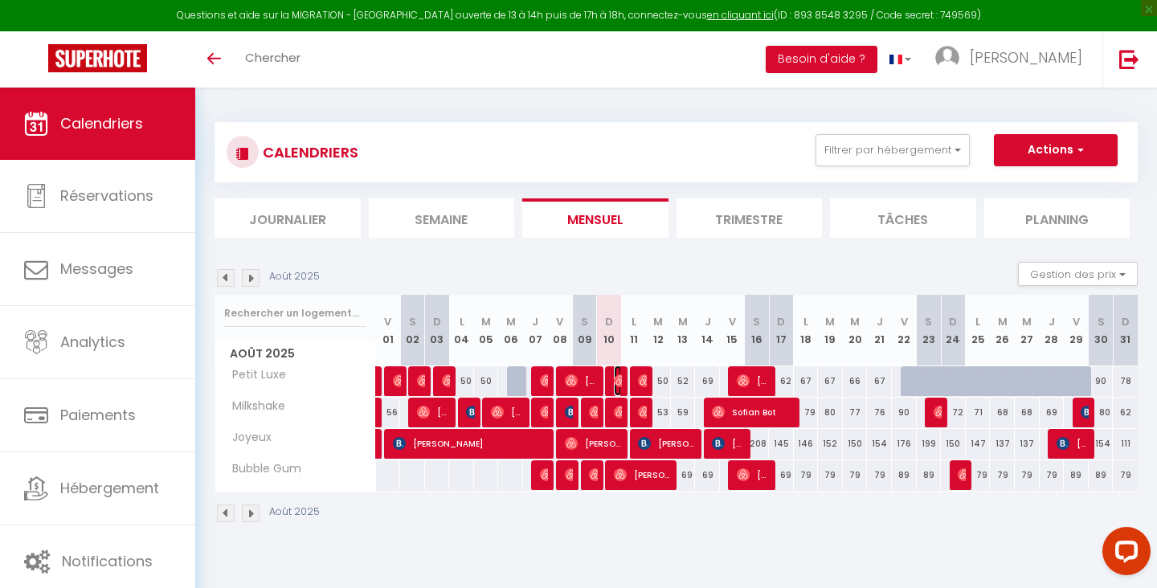
click at [617, 379] on img at bounding box center [620, 380] width 13 height 13
select select "OK"
select select "0"
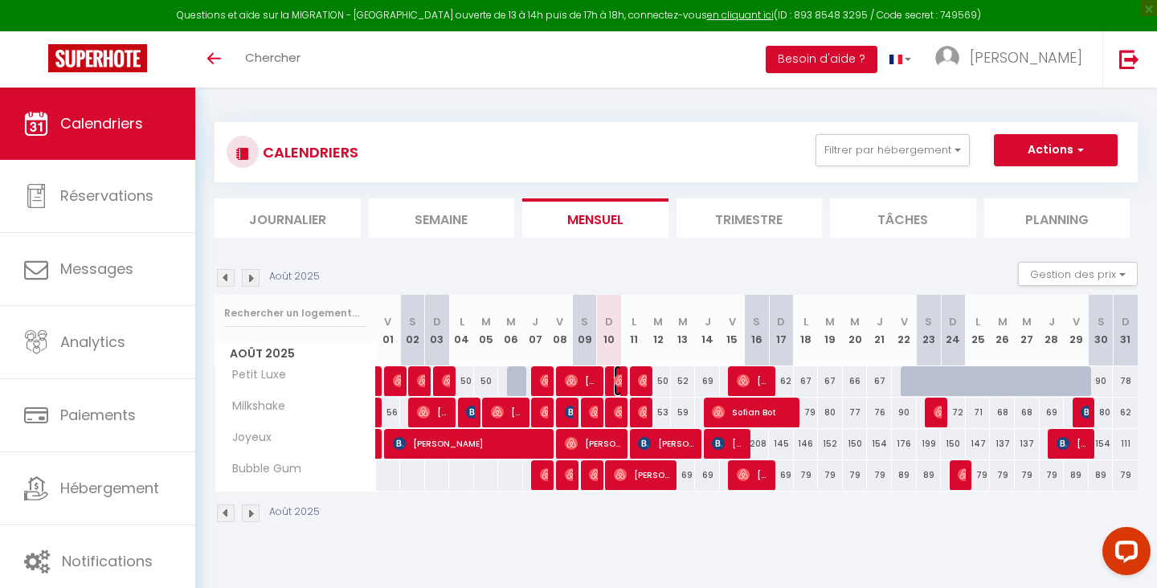
select select "1"
select select
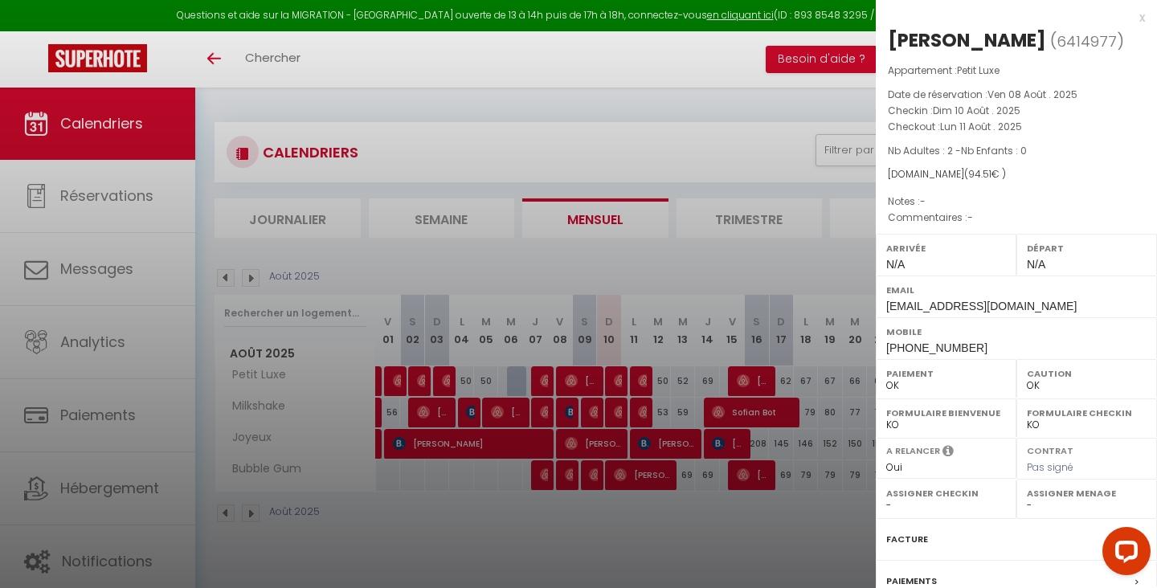
click at [678, 543] on div at bounding box center [578, 294] width 1157 height 588
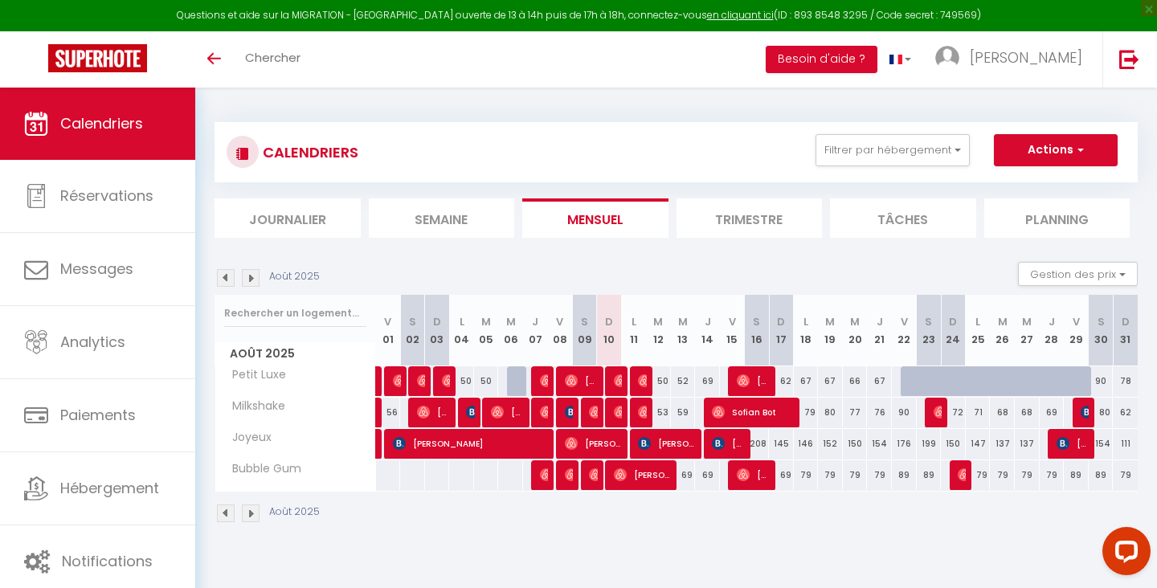
click at [252, 514] on img at bounding box center [251, 514] width 18 height 18
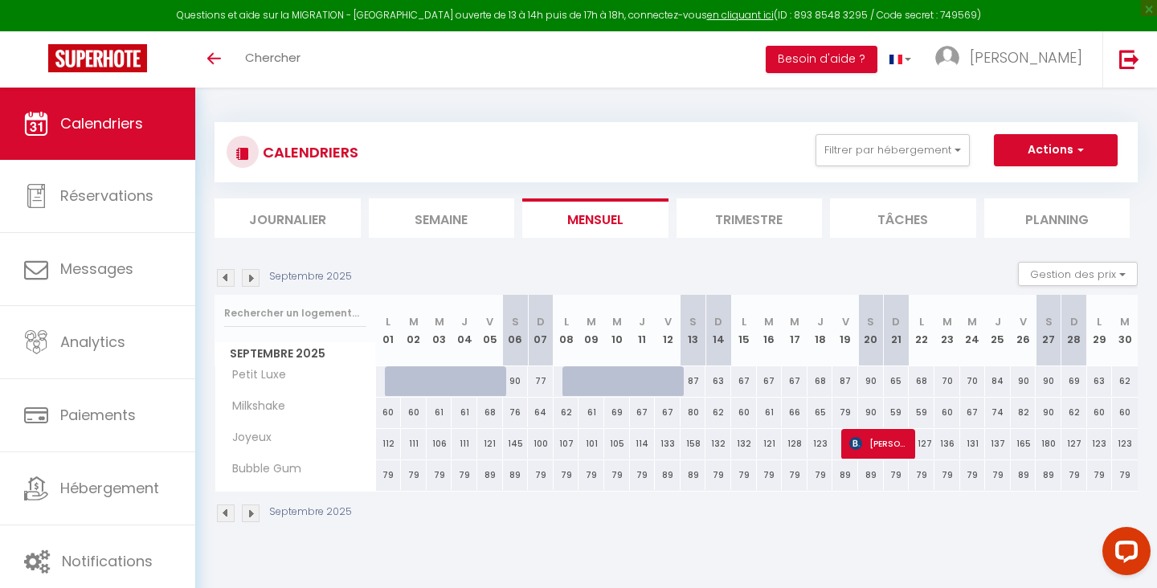
click at [223, 510] on img at bounding box center [226, 514] width 18 height 18
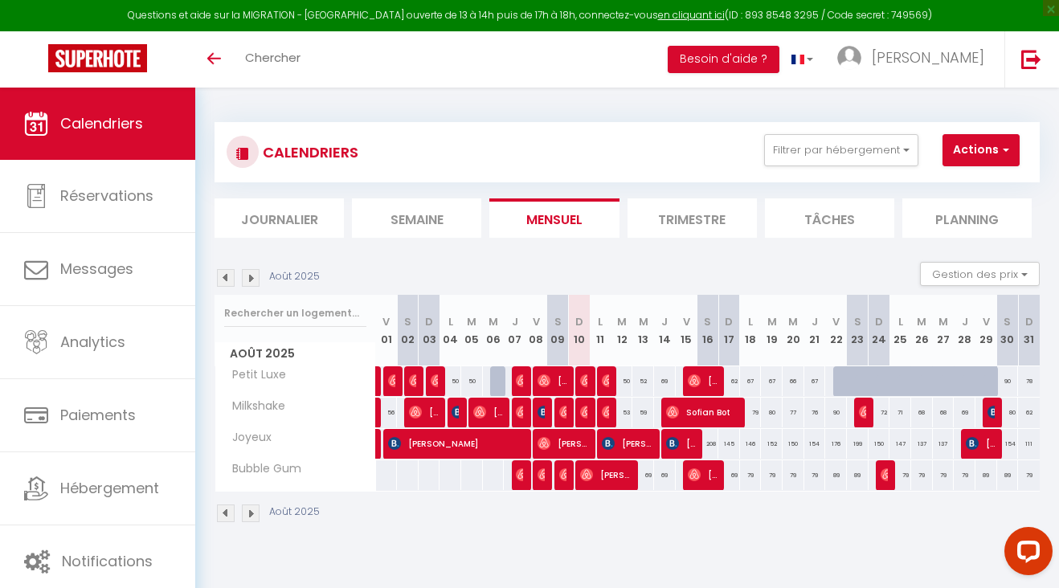
click at [258, 512] on img at bounding box center [251, 514] width 18 height 18
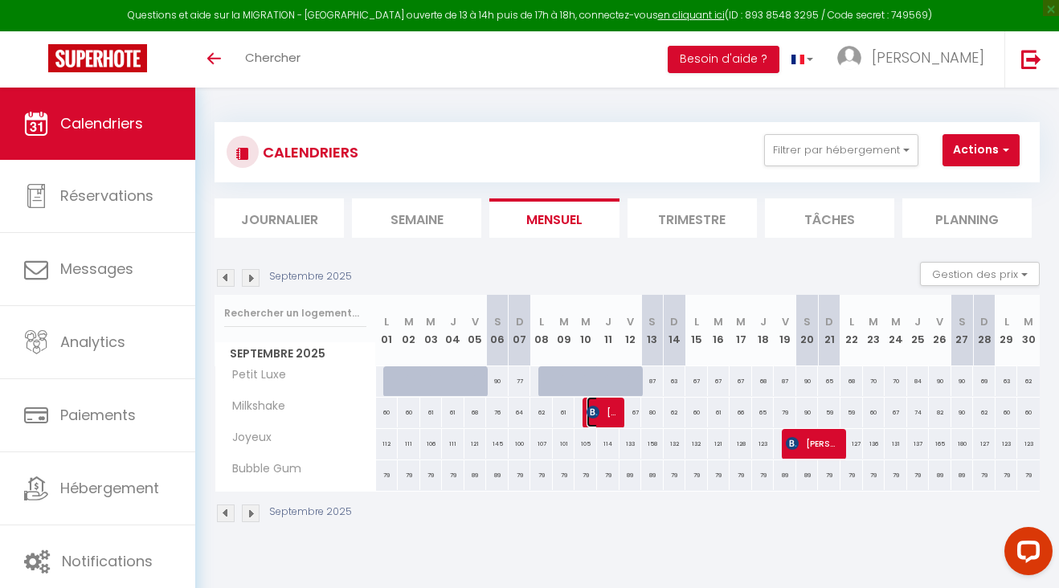
click at [603, 409] on span "[PERSON_NAME]" at bounding box center [602, 412] width 30 height 31
select select "OK"
select select "KO"
select select "0"
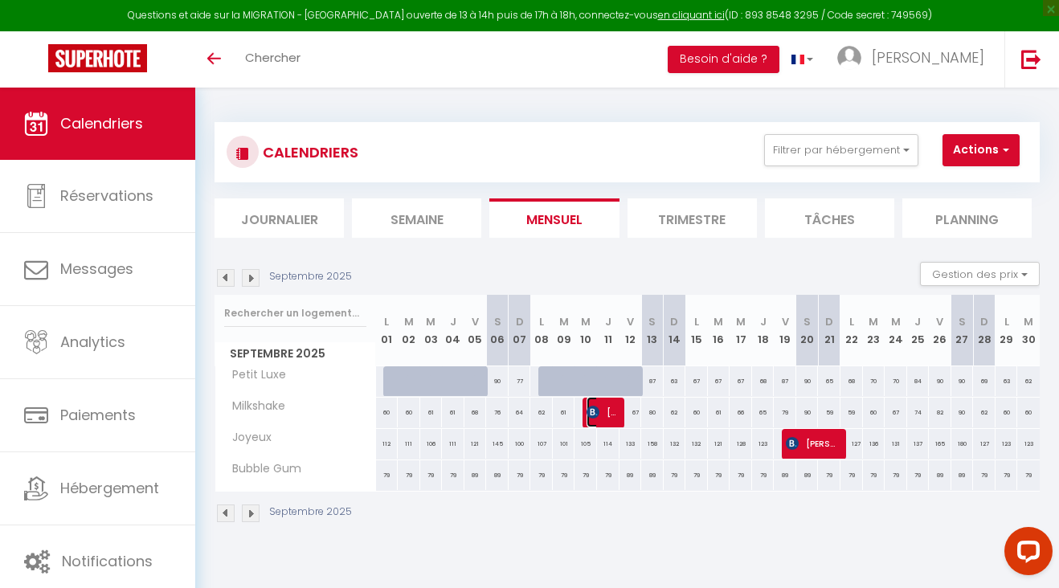
select select "1"
select select
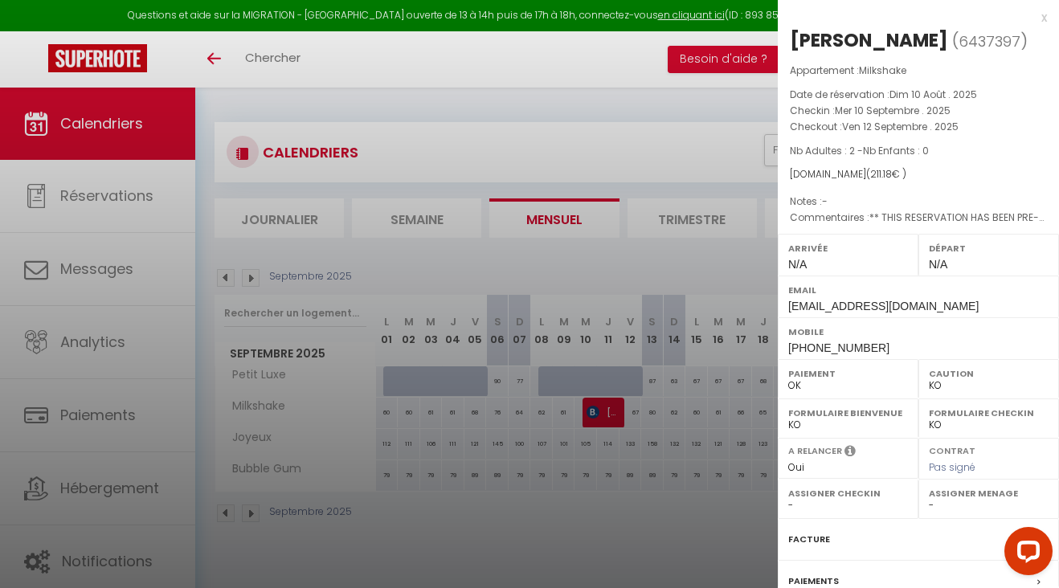
click at [579, 562] on div at bounding box center [529, 294] width 1059 height 588
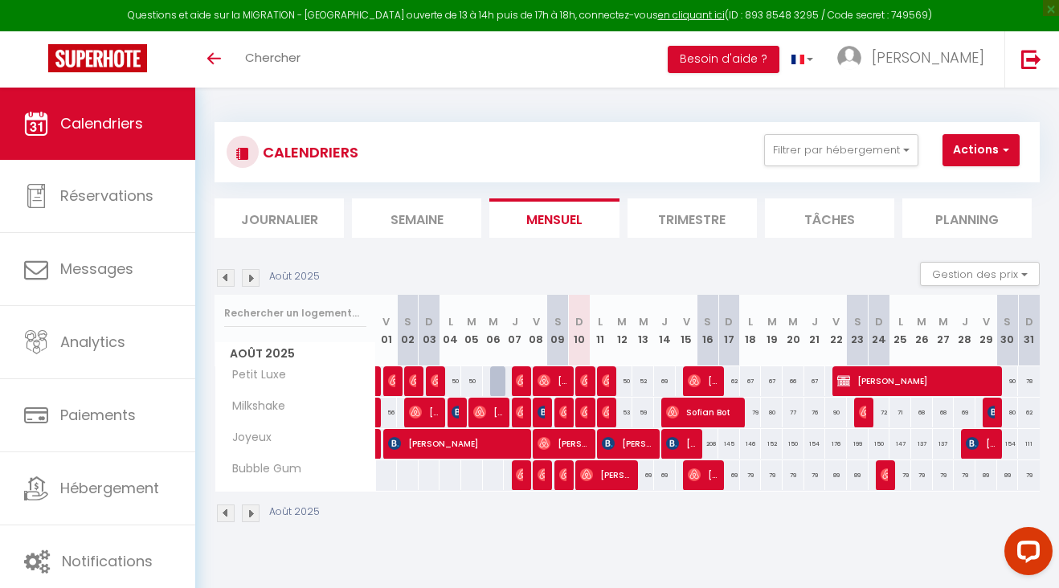
click at [254, 517] on img at bounding box center [251, 514] width 18 height 18
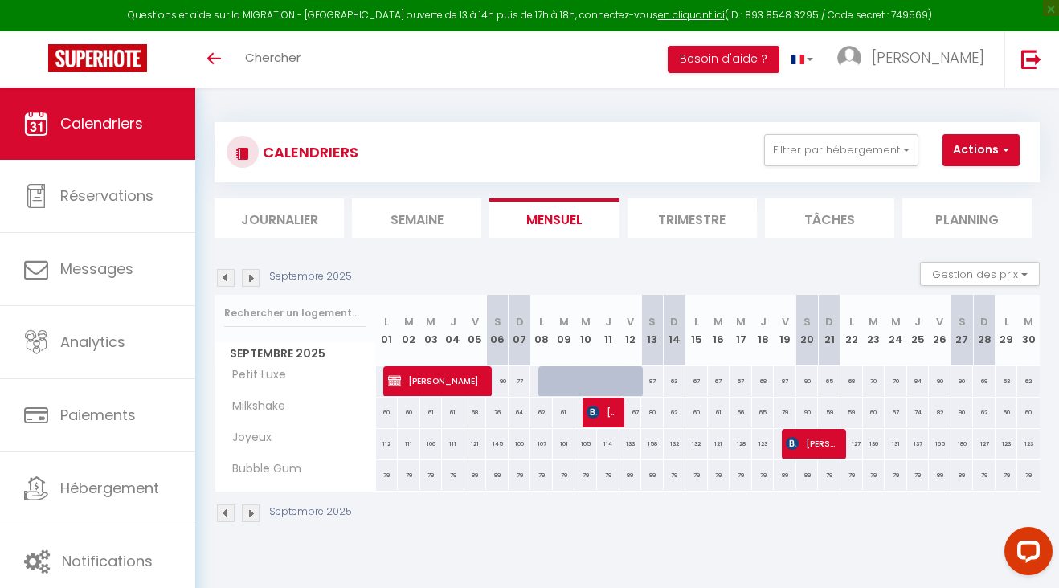
click at [224, 516] on img at bounding box center [226, 514] width 18 height 18
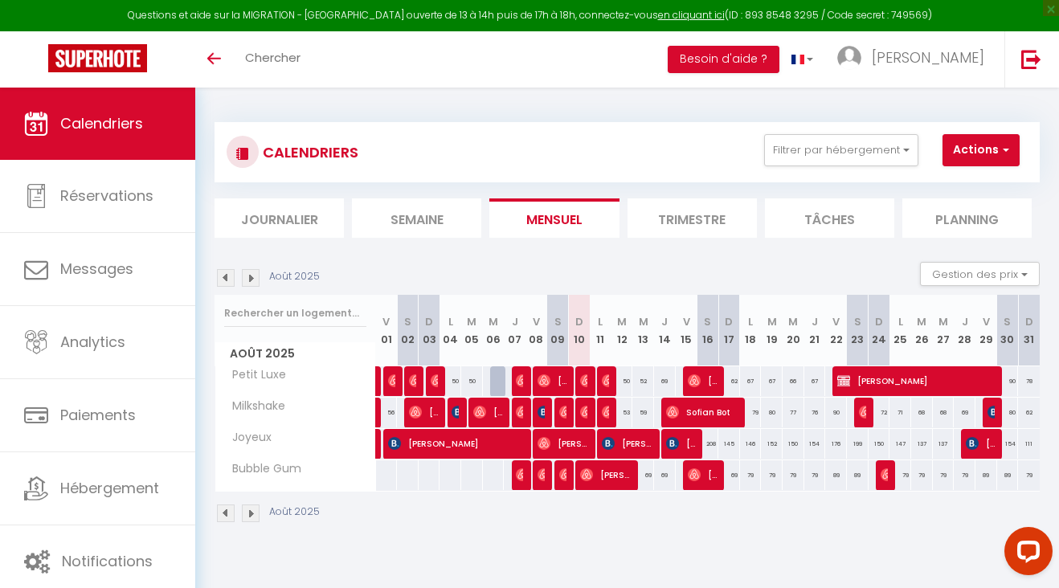
click at [251, 513] on img at bounding box center [251, 514] width 18 height 18
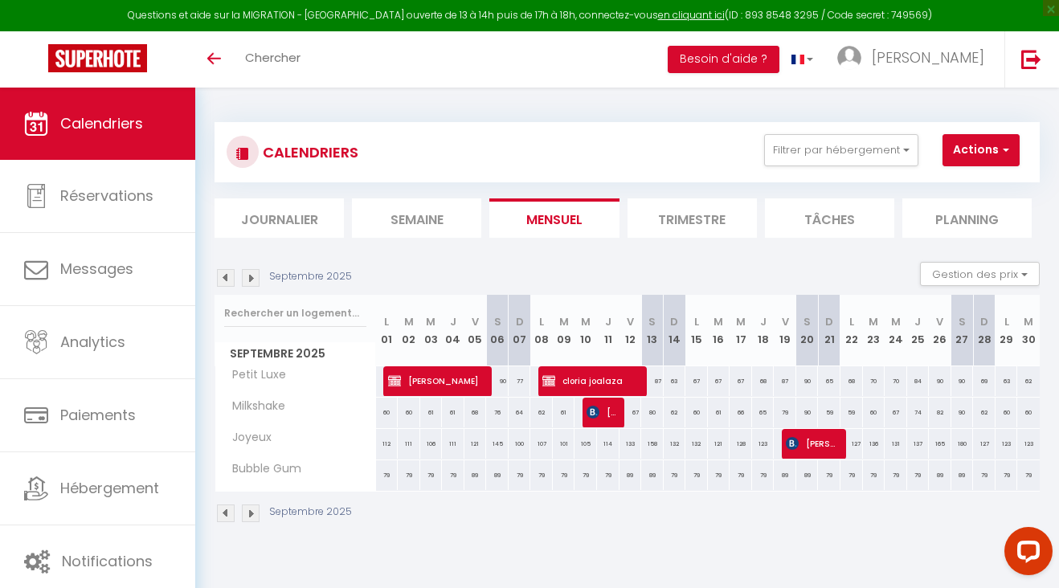
click at [251, 513] on img at bounding box center [251, 514] width 18 height 18
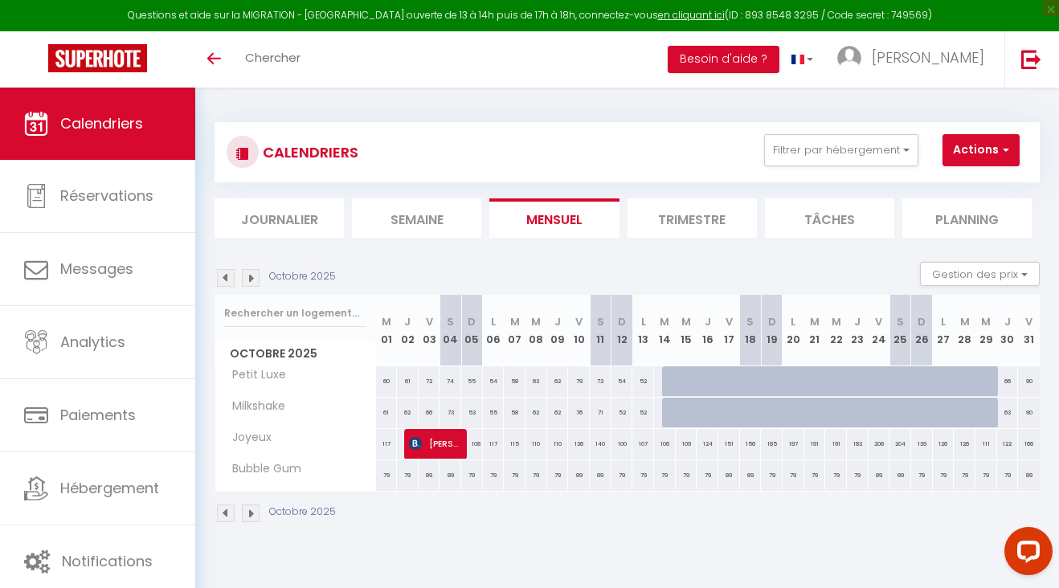
click at [225, 513] on img at bounding box center [226, 514] width 18 height 18
